Goal: Task Accomplishment & Management: Manage account settings

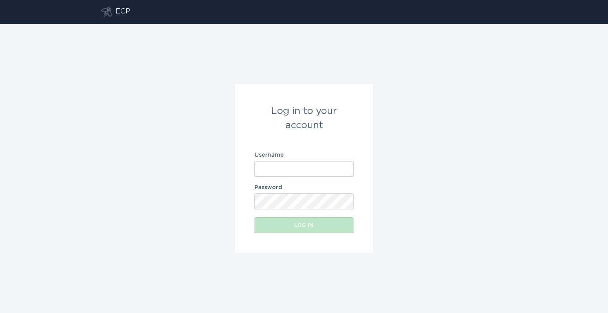
click at [272, 167] on input "Username" at bounding box center [304, 169] width 99 height 16
click at [292, 171] on input "Username" at bounding box center [304, 169] width 99 height 16
paste input "[EMAIL_ADDRESS][DOMAIN_NAME]"
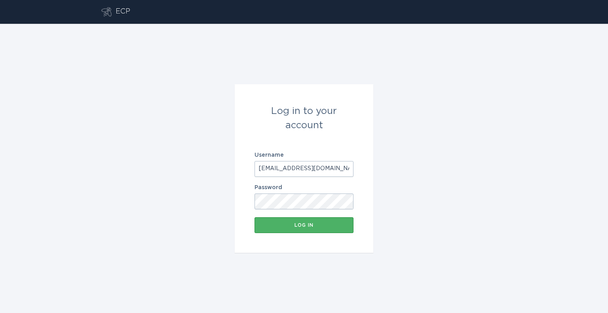
click at [312, 224] on div "Log in" at bounding box center [304, 225] width 91 height 5
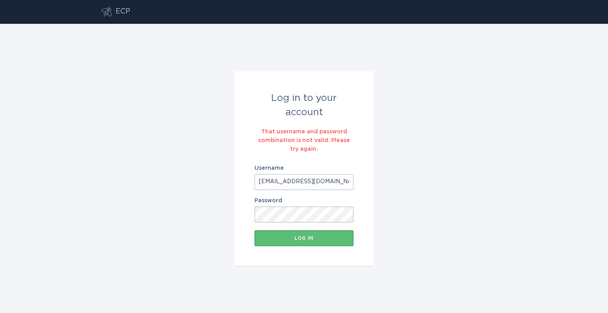
click at [318, 181] on input "[EMAIL_ADDRESS][DOMAIN_NAME]" at bounding box center [304, 182] width 99 height 16
paste input "consumers_jackson"
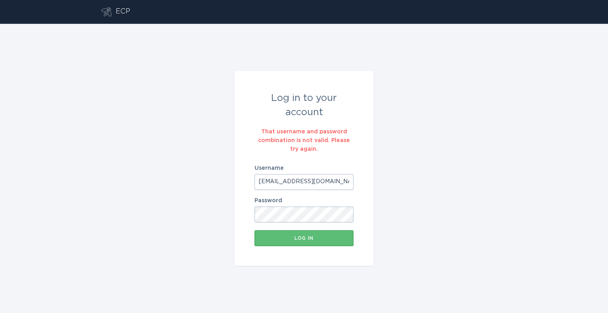
scroll to position [0, 2]
type input "[EMAIL_ADDRESS][DOMAIN_NAME]"
click at [317, 242] on button "Log in" at bounding box center [304, 239] width 99 height 16
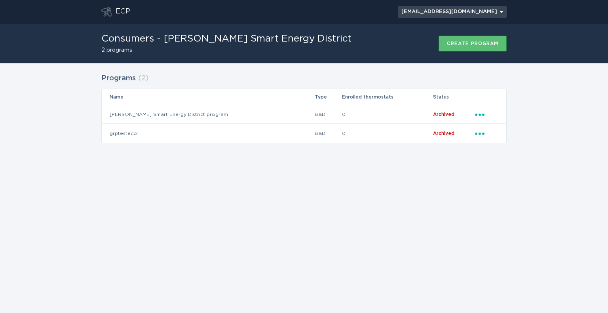
click at [502, 11] on icon "Open user account details" at bounding box center [501, 12] width 3 height 2
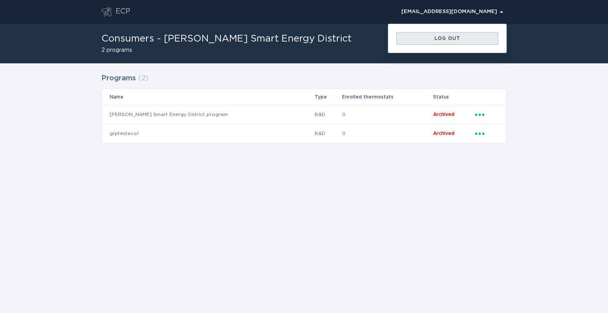
click at [468, 33] on button "Log out" at bounding box center [447, 38] width 102 height 13
